Goal: Task Accomplishment & Management: Manage account settings

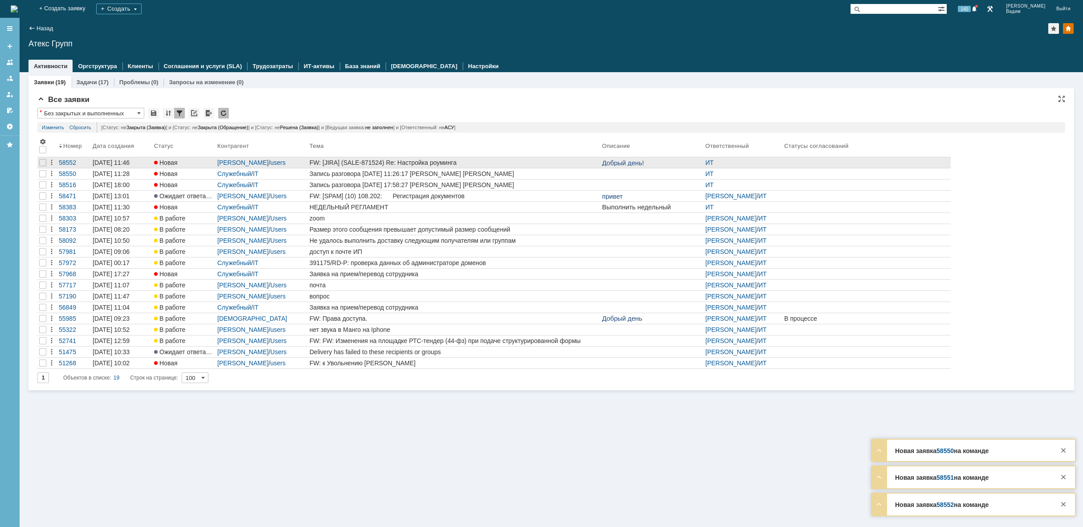
click at [546, 166] on link "FW: [JIRA] (SALE-871524) Re: Настройка роуминга" at bounding box center [454, 162] width 292 height 11
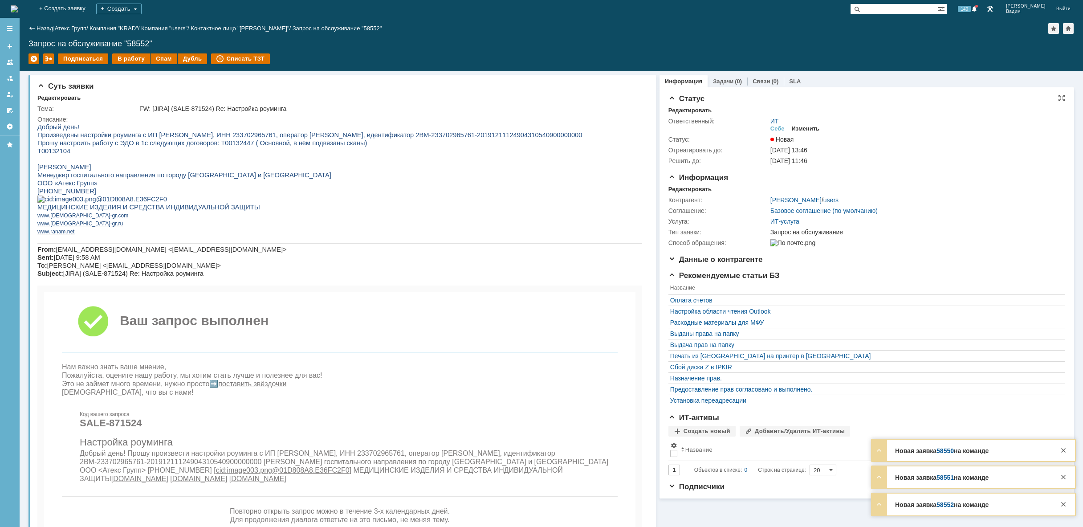
click at [800, 127] on div "Изменить" at bounding box center [805, 128] width 28 height 7
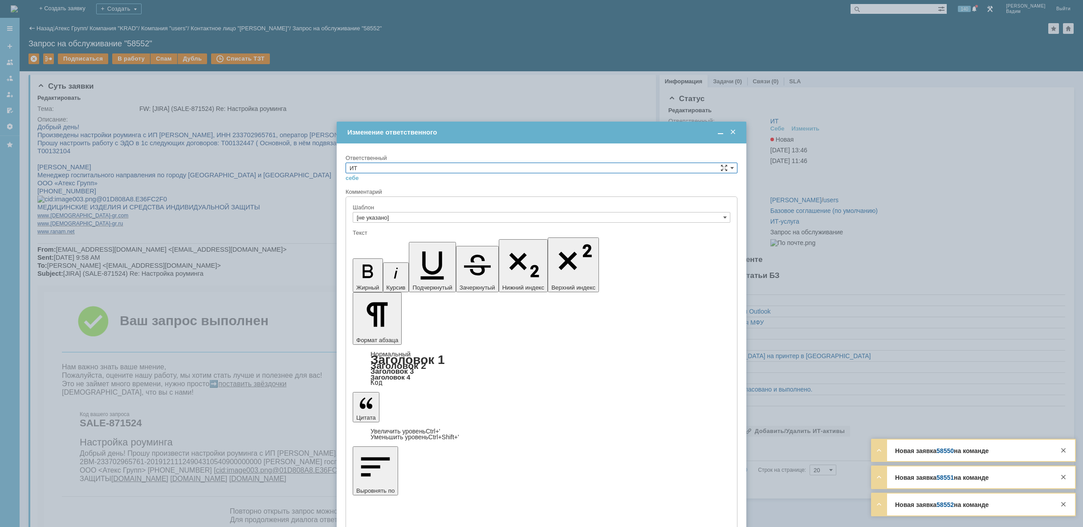
click at [384, 168] on input "ИТ" at bounding box center [541, 167] width 392 height 11
click at [371, 241] on span "АСУ" at bounding box center [541, 241] width 384 height 7
type input "АСУ"
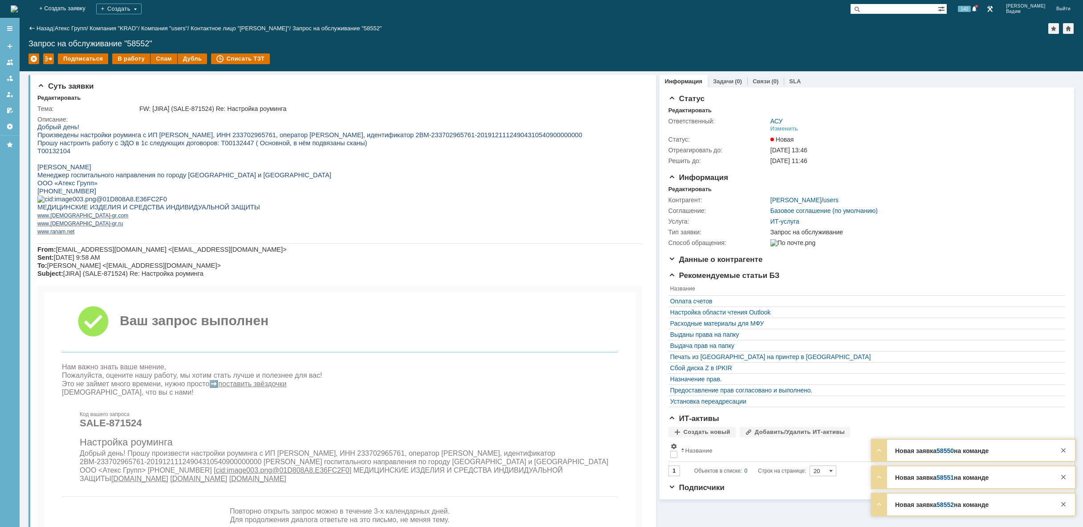
click at [18, 5] on img at bounding box center [14, 8] width 7 height 7
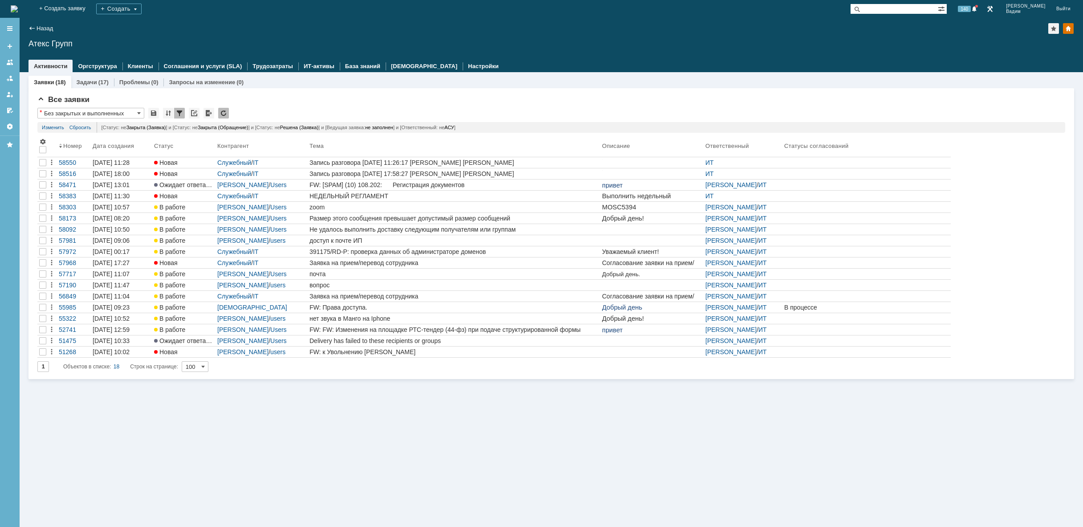
click at [18, 6] on img at bounding box center [14, 8] width 7 height 7
click at [18, 8] on img at bounding box center [14, 8] width 7 height 7
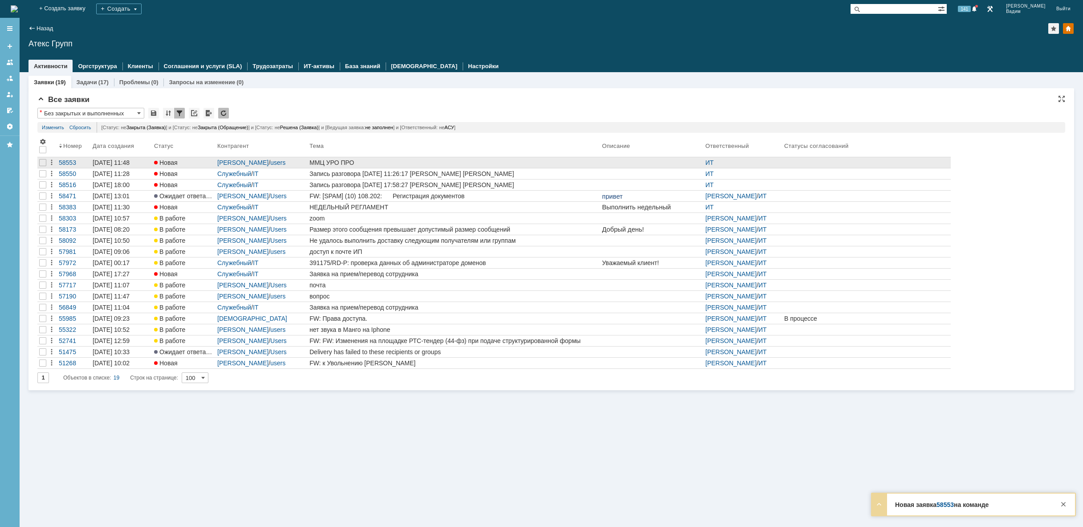
click at [392, 159] on div "ММЦ УРО ПРО" at bounding box center [453, 162] width 289 height 7
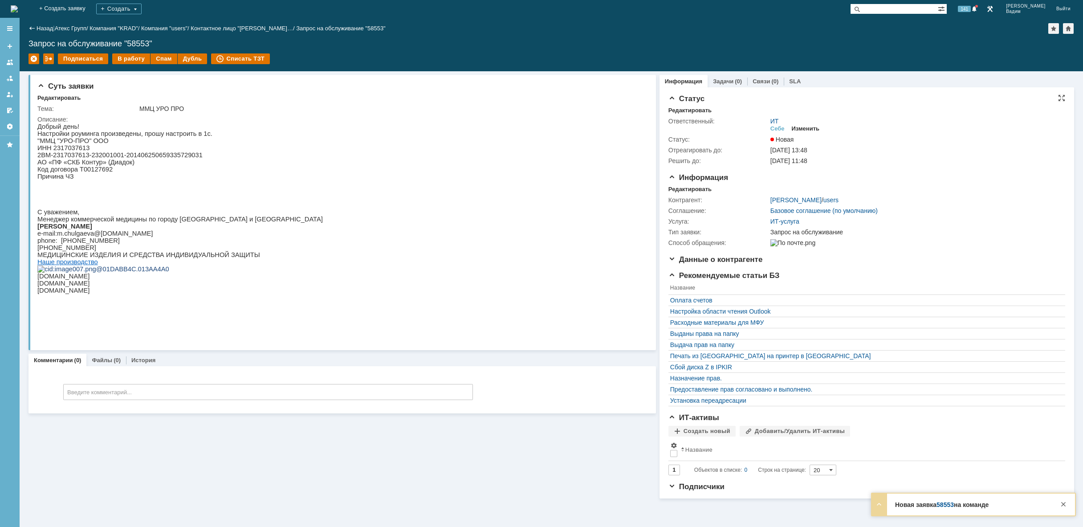
click at [808, 125] on div "Изменить" at bounding box center [805, 128] width 28 height 7
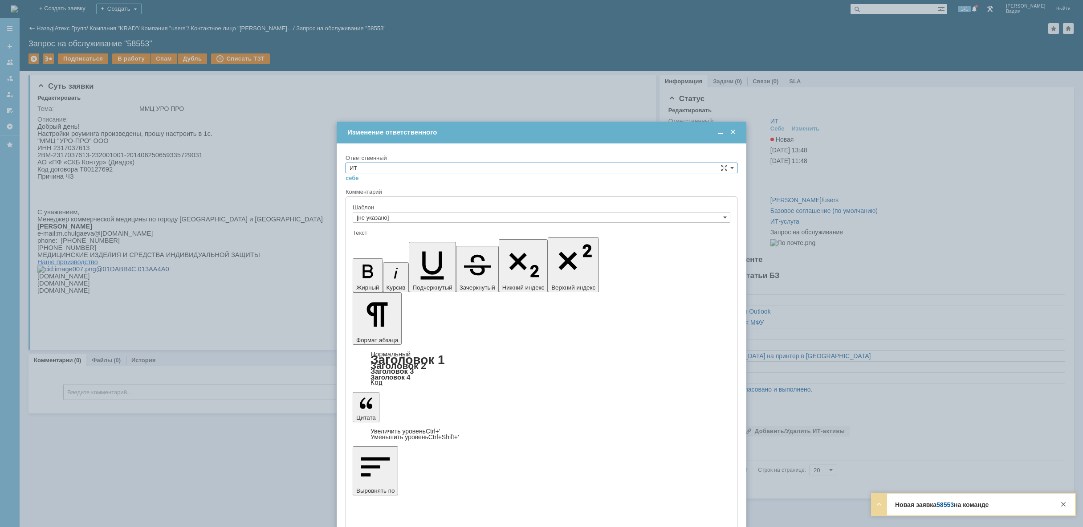
click at [555, 169] on input "ИТ" at bounding box center [541, 167] width 392 height 11
click at [455, 240] on span "АСУ" at bounding box center [541, 241] width 384 height 7
type input "АСУ"
